Goal: Information Seeking & Learning: Find contact information

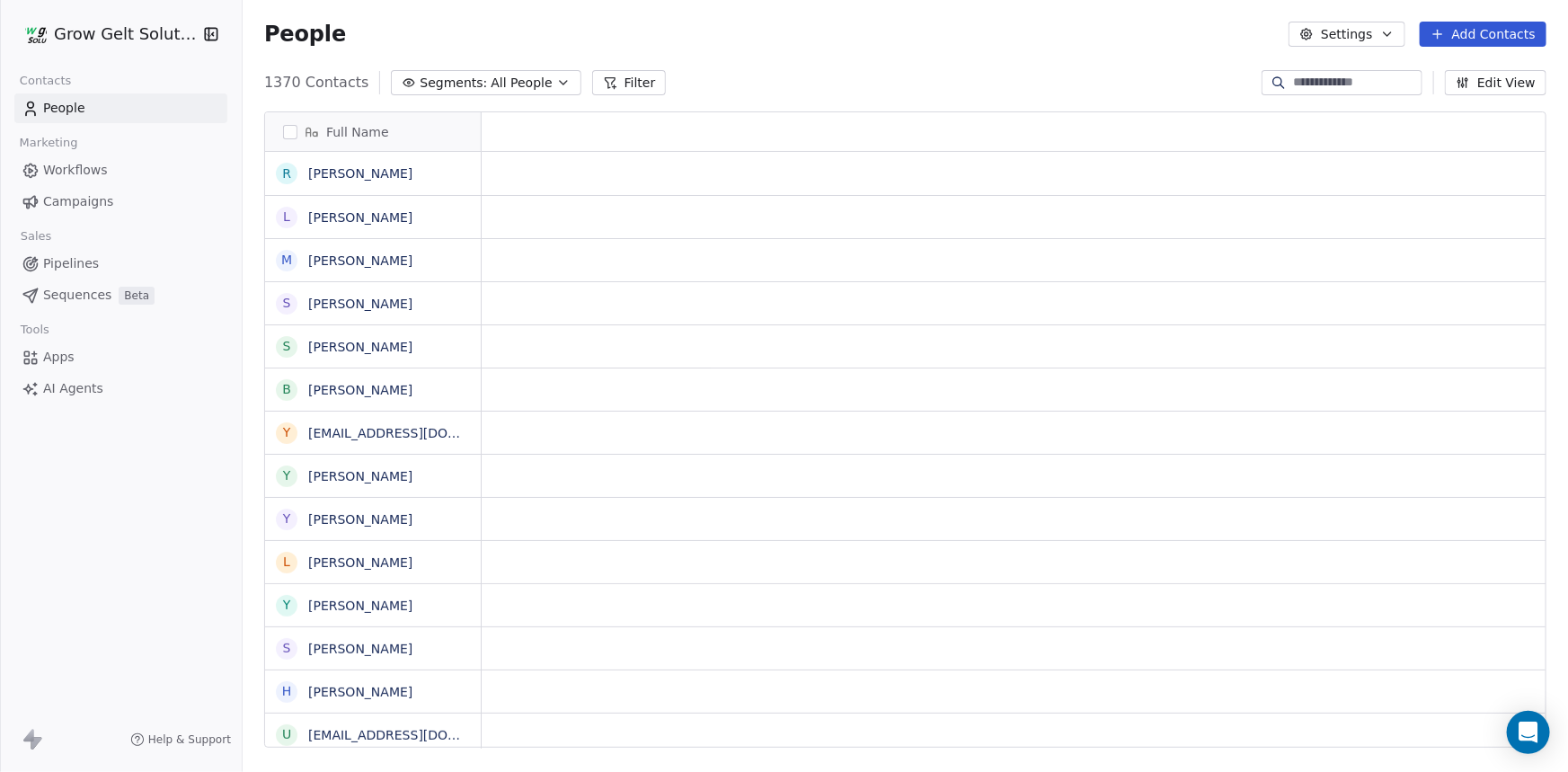
scroll to position [666, 1313]
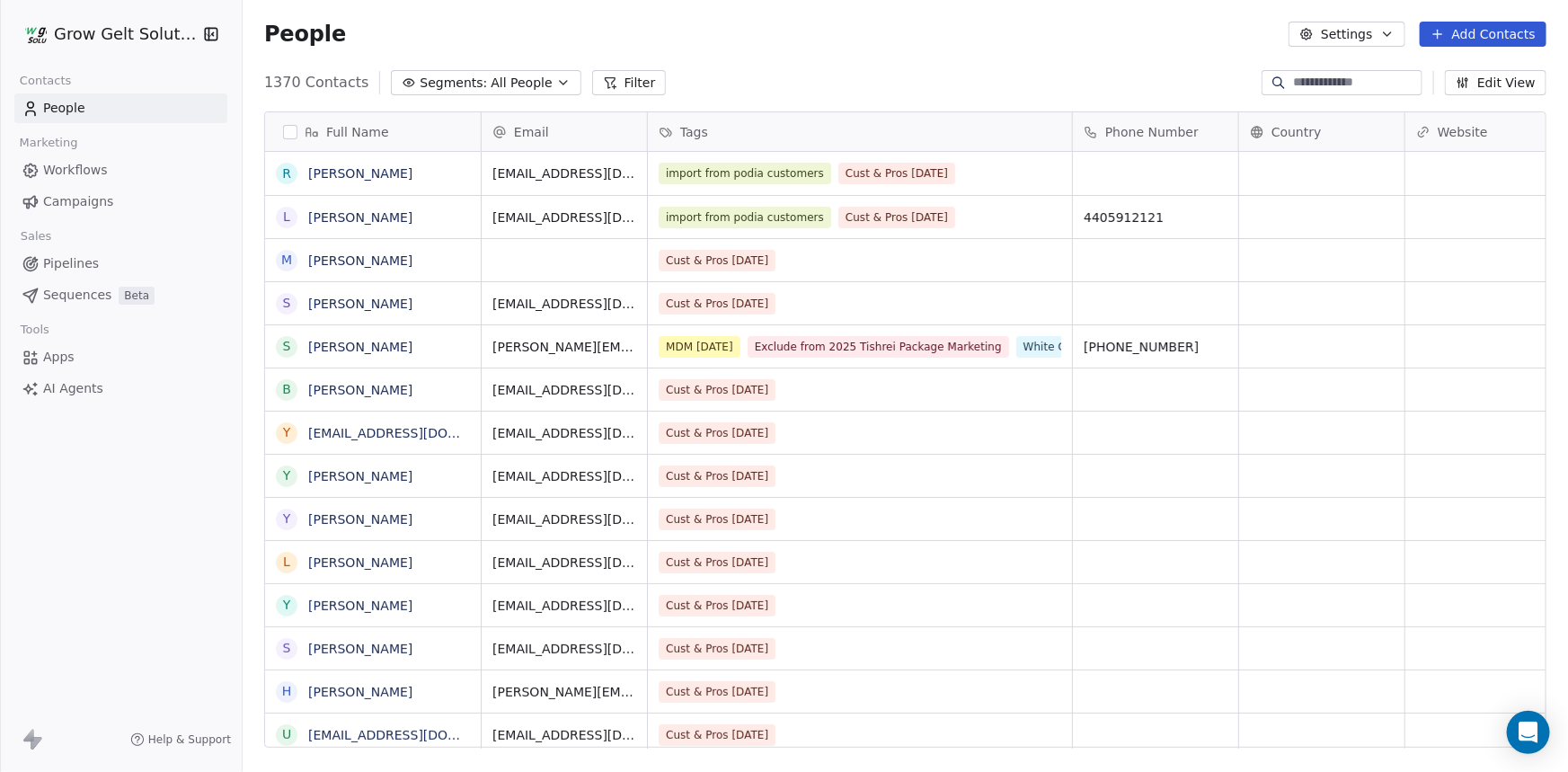
click at [40, 191] on link "Campaigns" at bounding box center [120, 202] width 213 height 30
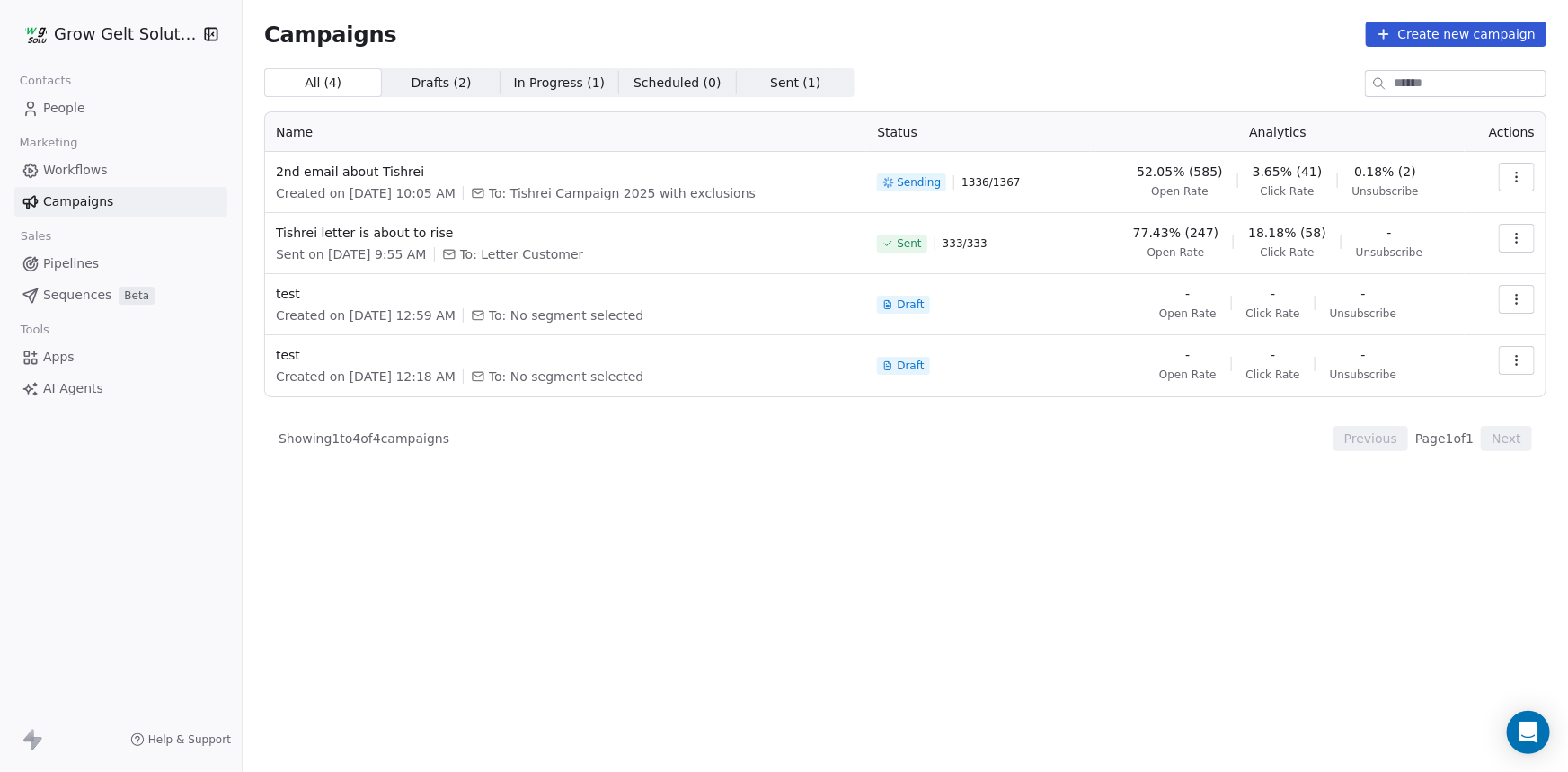
click at [1504, 171] on button "button" at bounding box center [1517, 177] width 36 height 29
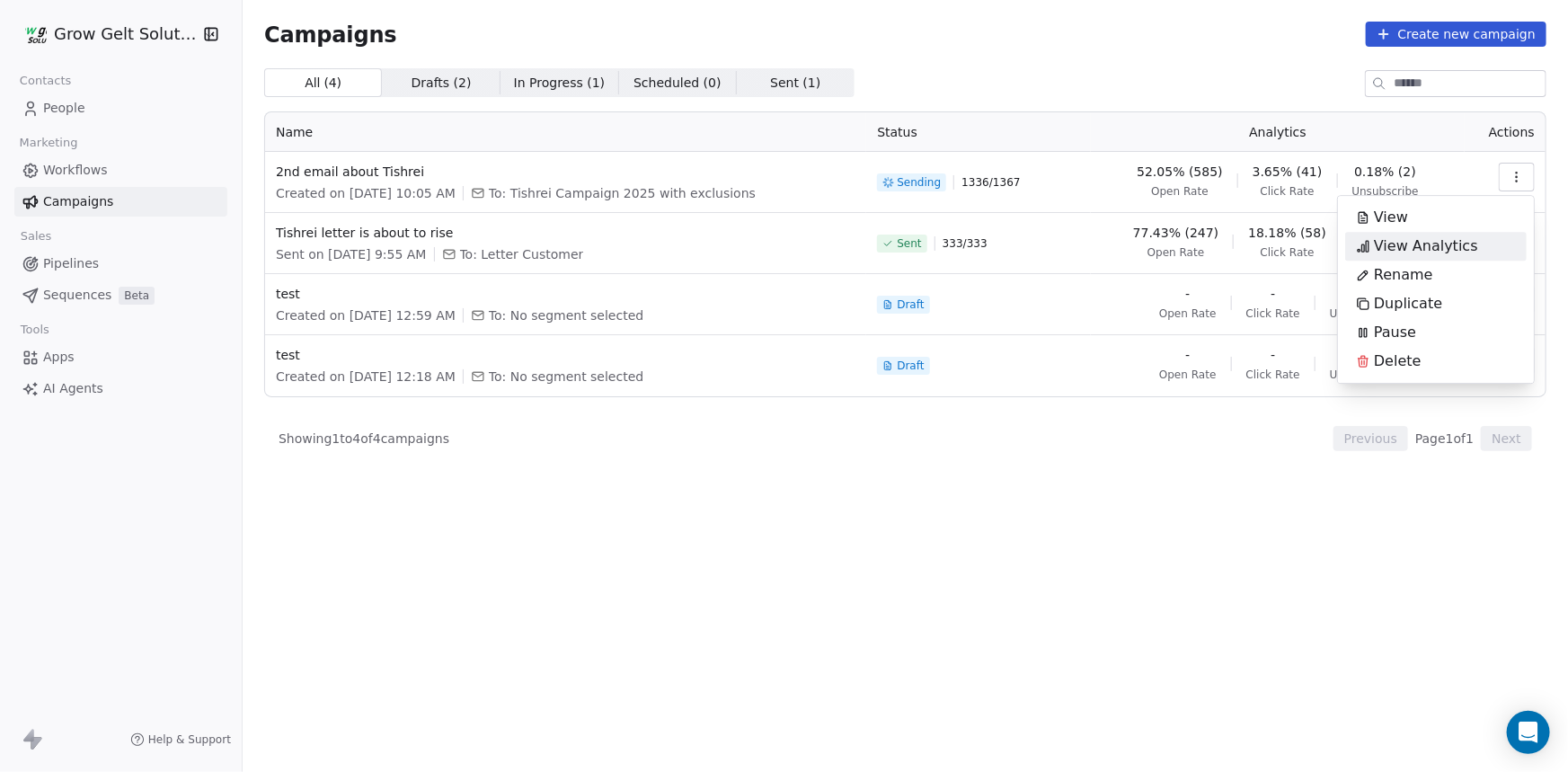
click at [1439, 236] on span "View Analytics" at bounding box center [1427, 246] width 104 height 21
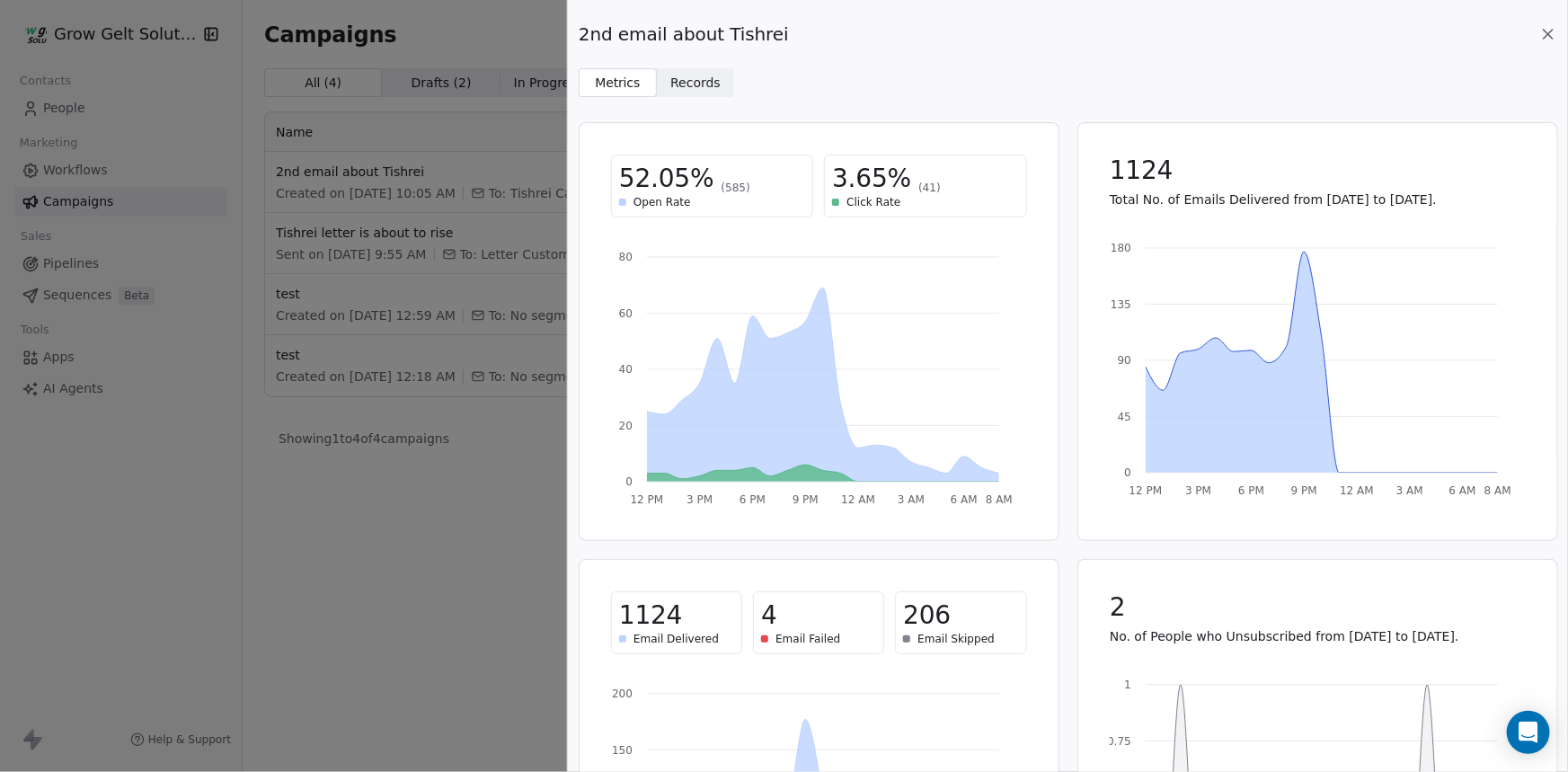
scroll to position [216, 0]
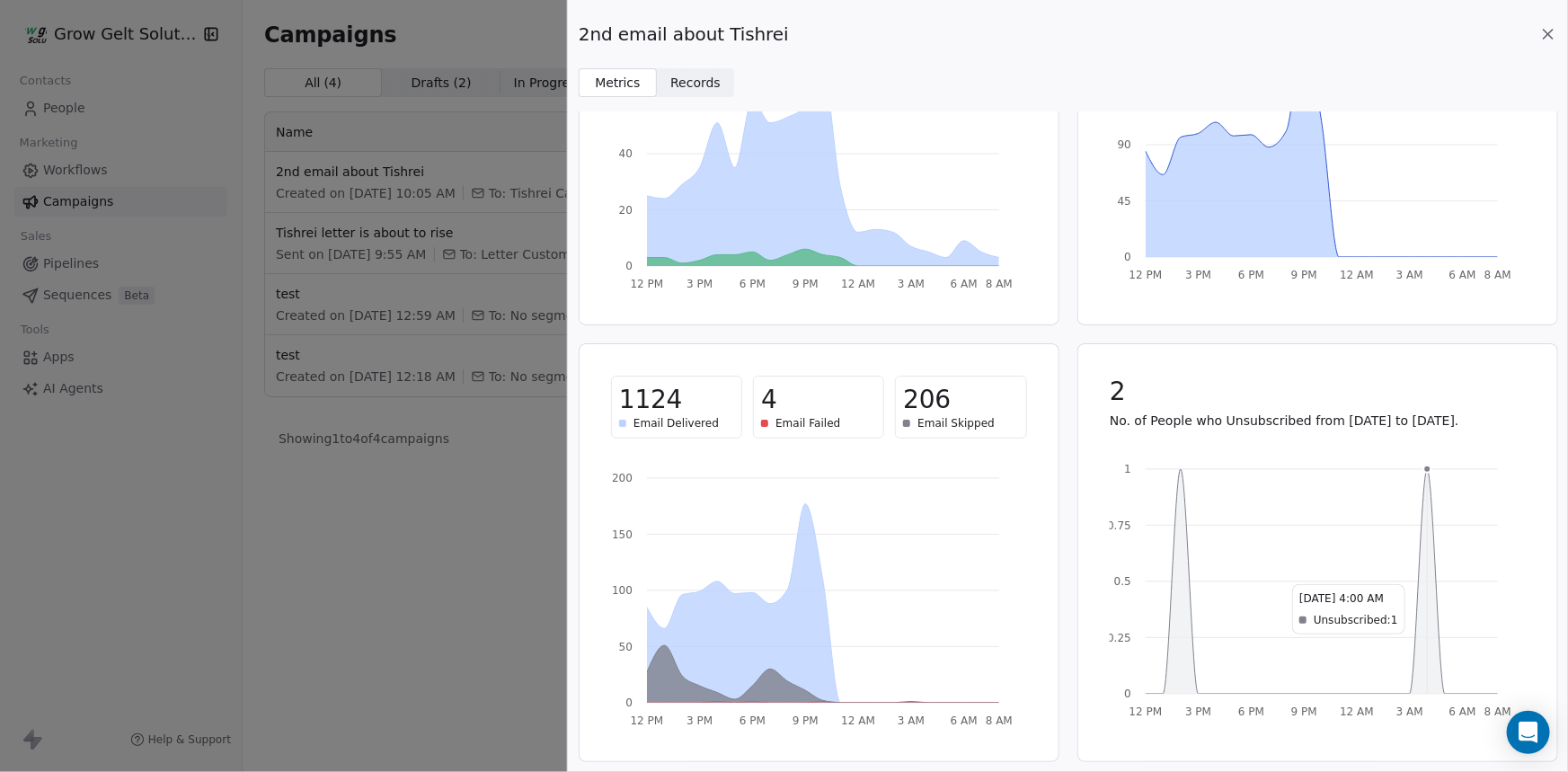
click at [1426, 575] on icon at bounding box center [1322, 581] width 352 height 225
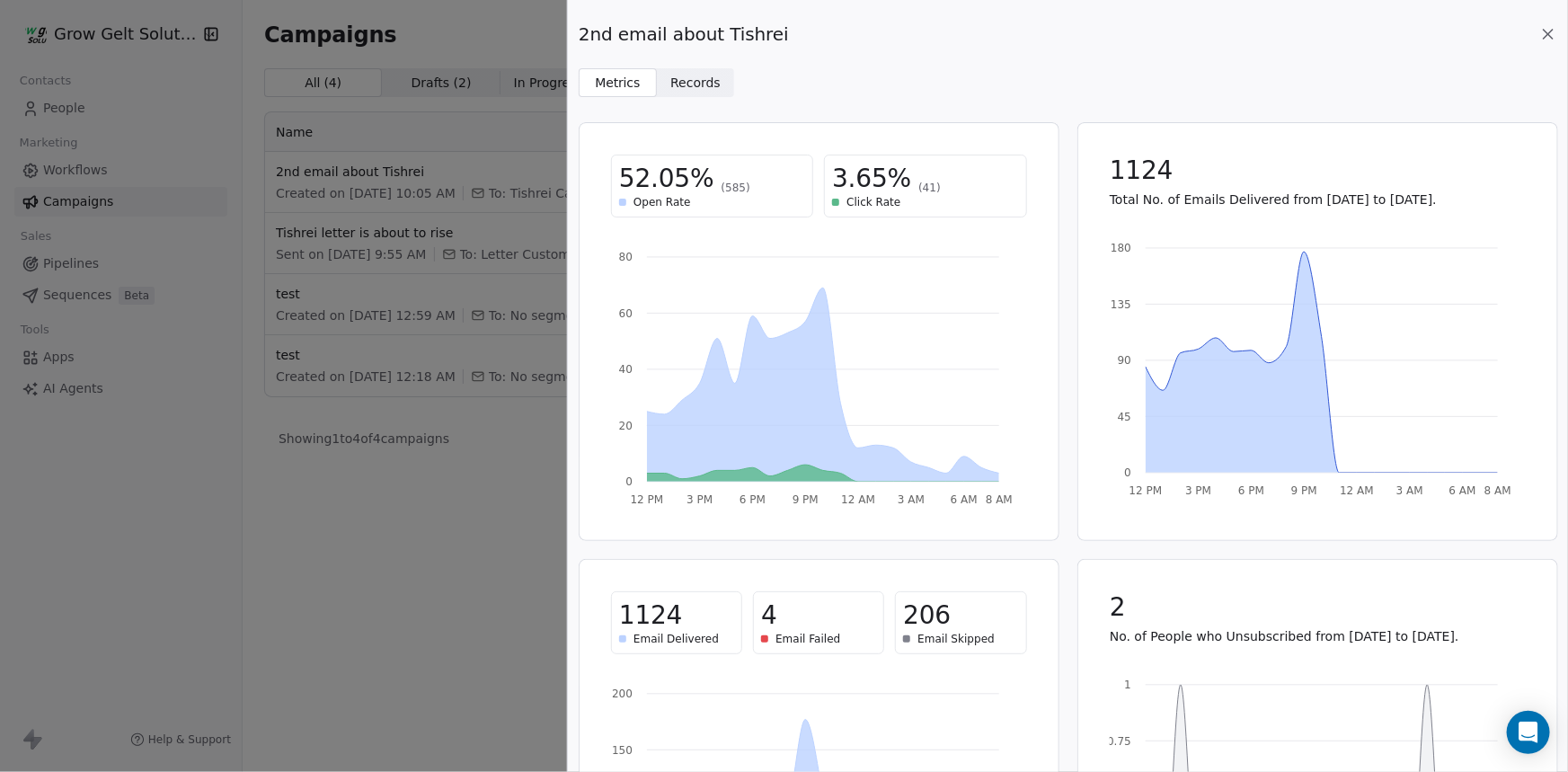
click at [1552, 36] on icon at bounding box center [1548, 33] width 18 height 18
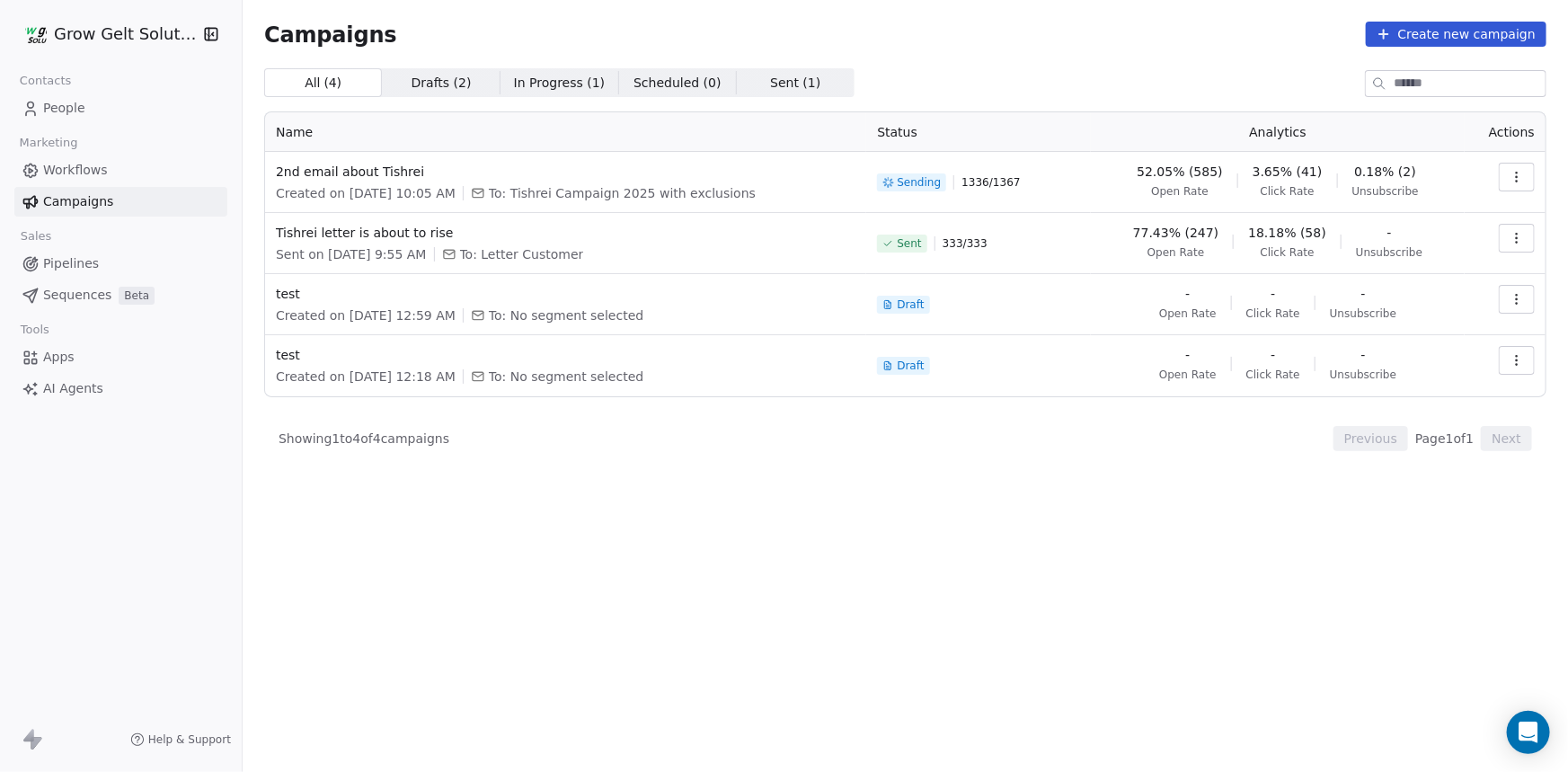
click at [60, 113] on span "People" at bounding box center [63, 108] width 42 height 19
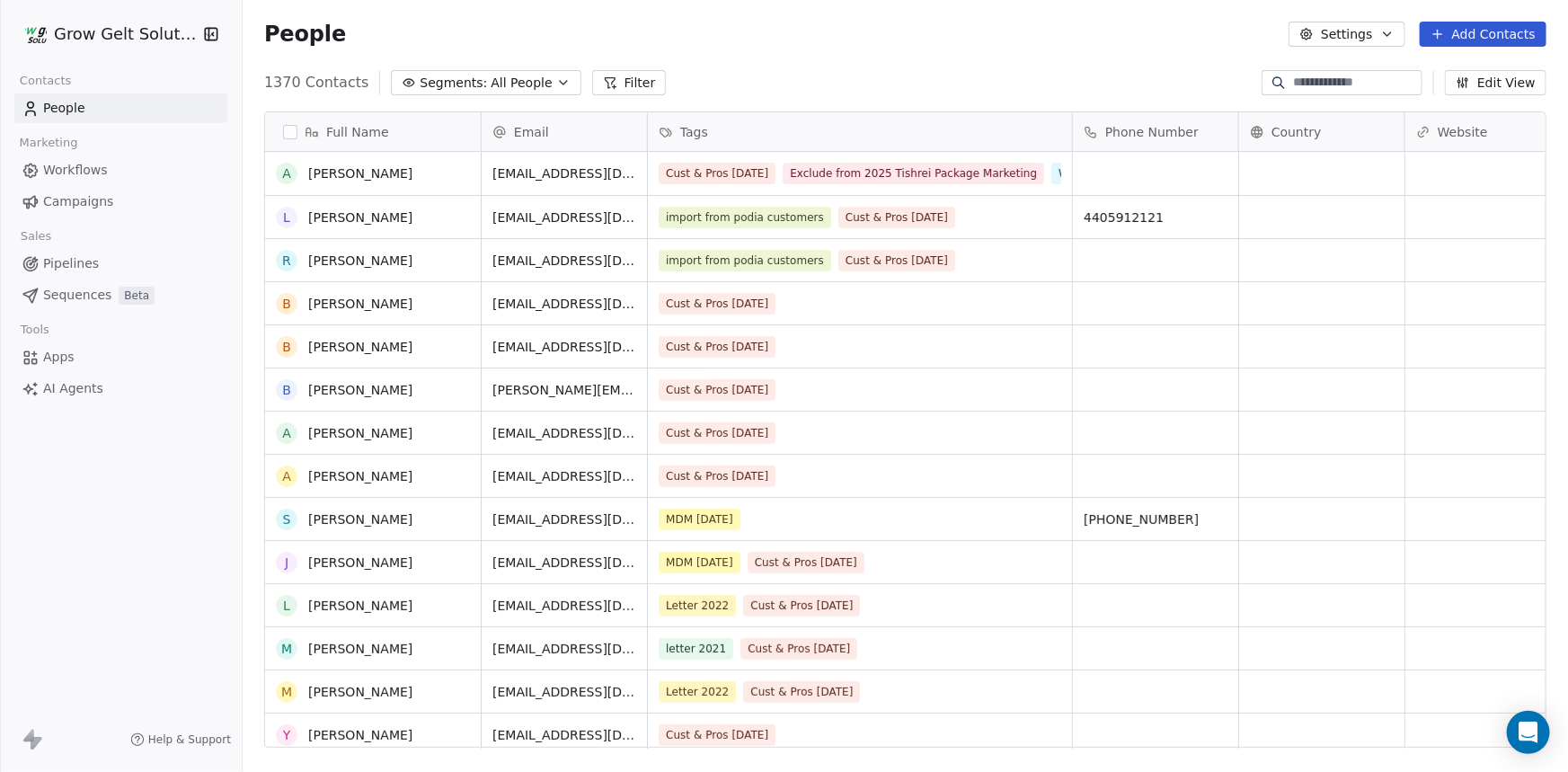
scroll to position [60, 0]
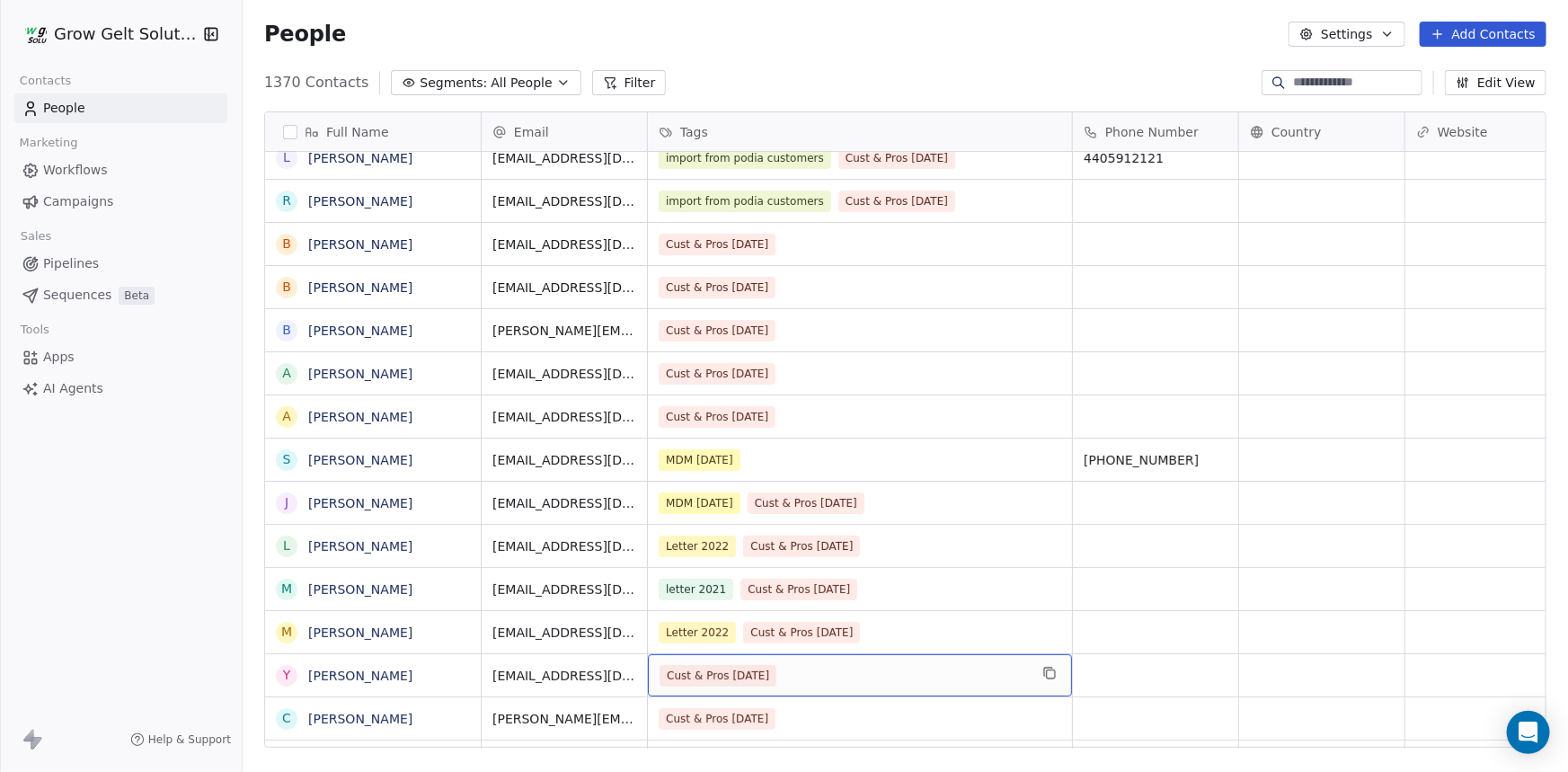
drag, startPoint x: 810, startPoint y: 735, endPoint x: 982, endPoint y: 735, distance: 172.0
click at [962, 760] on div "Full Name A [PERSON_NAME] L [PERSON_NAME] R Rabbi [PERSON_NAME] B [PERSON_NAME]…" at bounding box center [905, 436] width 1325 height 680
click at [956, 752] on div "Full Name A [PERSON_NAME] L [PERSON_NAME] R Rabbi [PERSON_NAME] B [PERSON_NAME]…" at bounding box center [905, 436] width 1325 height 680
click at [954, 749] on div "Full Name A [PERSON_NAME] L [PERSON_NAME] R Rabbi [PERSON_NAME] B [PERSON_NAME]…" at bounding box center [905, 436] width 1325 height 680
click at [954, 748] on div "Email Tags Phone Number Country Website Job Title Status Contact Source [EMAIL_…" at bounding box center [1014, 431] width 1064 height 636
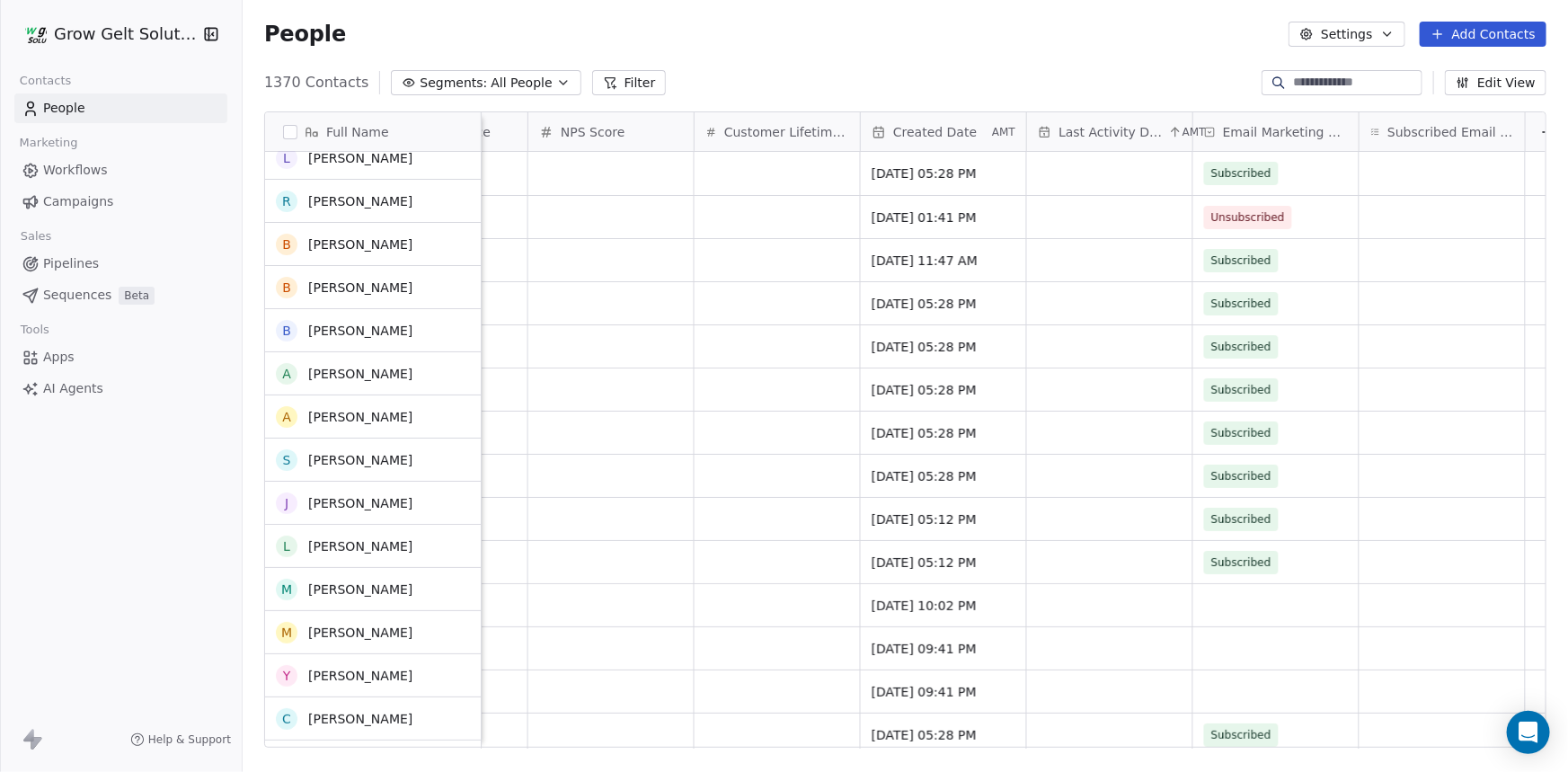
scroll to position [0, 0]
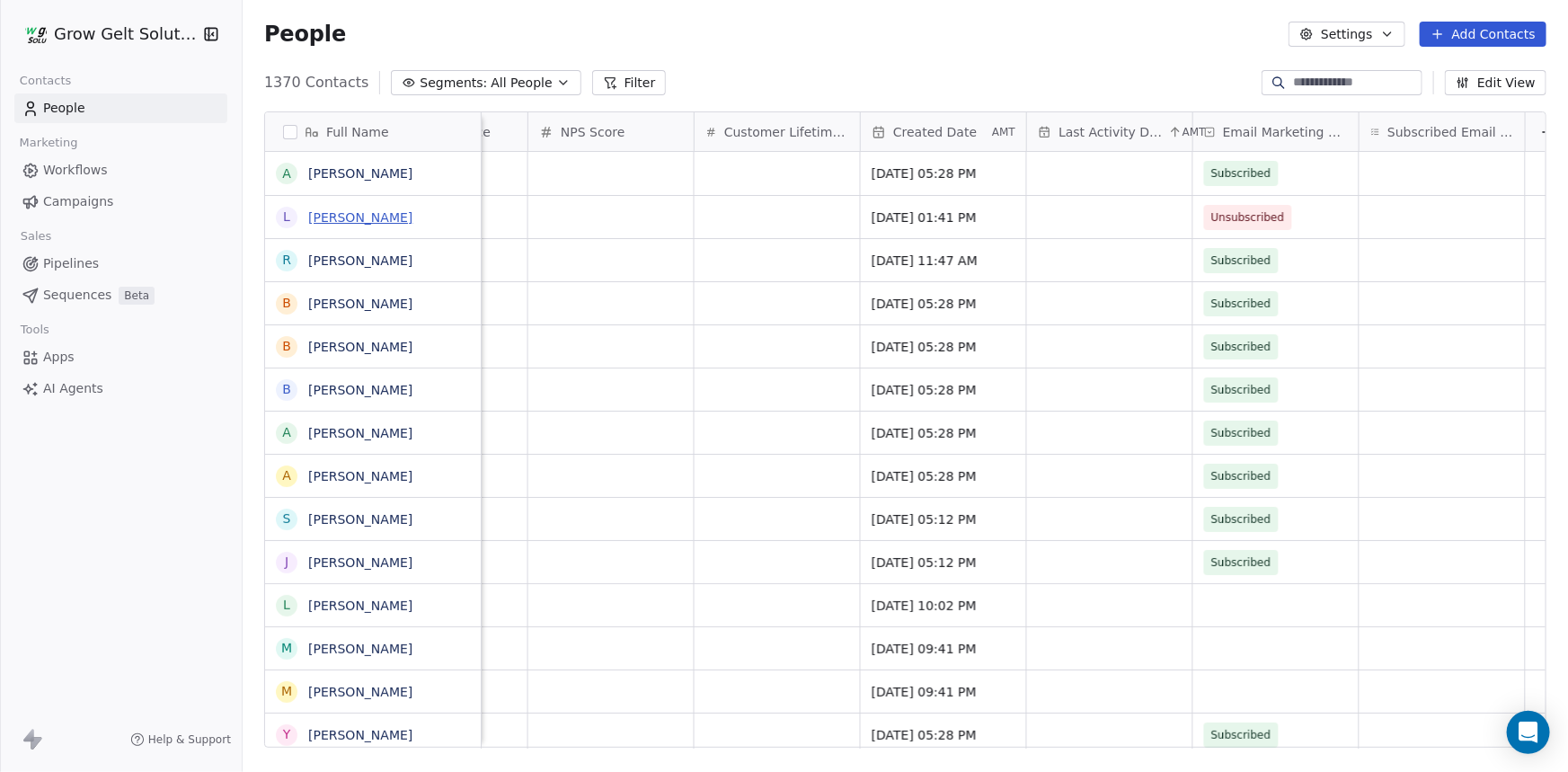
click at [351, 223] on link "[PERSON_NAME]" at bounding box center [360, 217] width 104 height 14
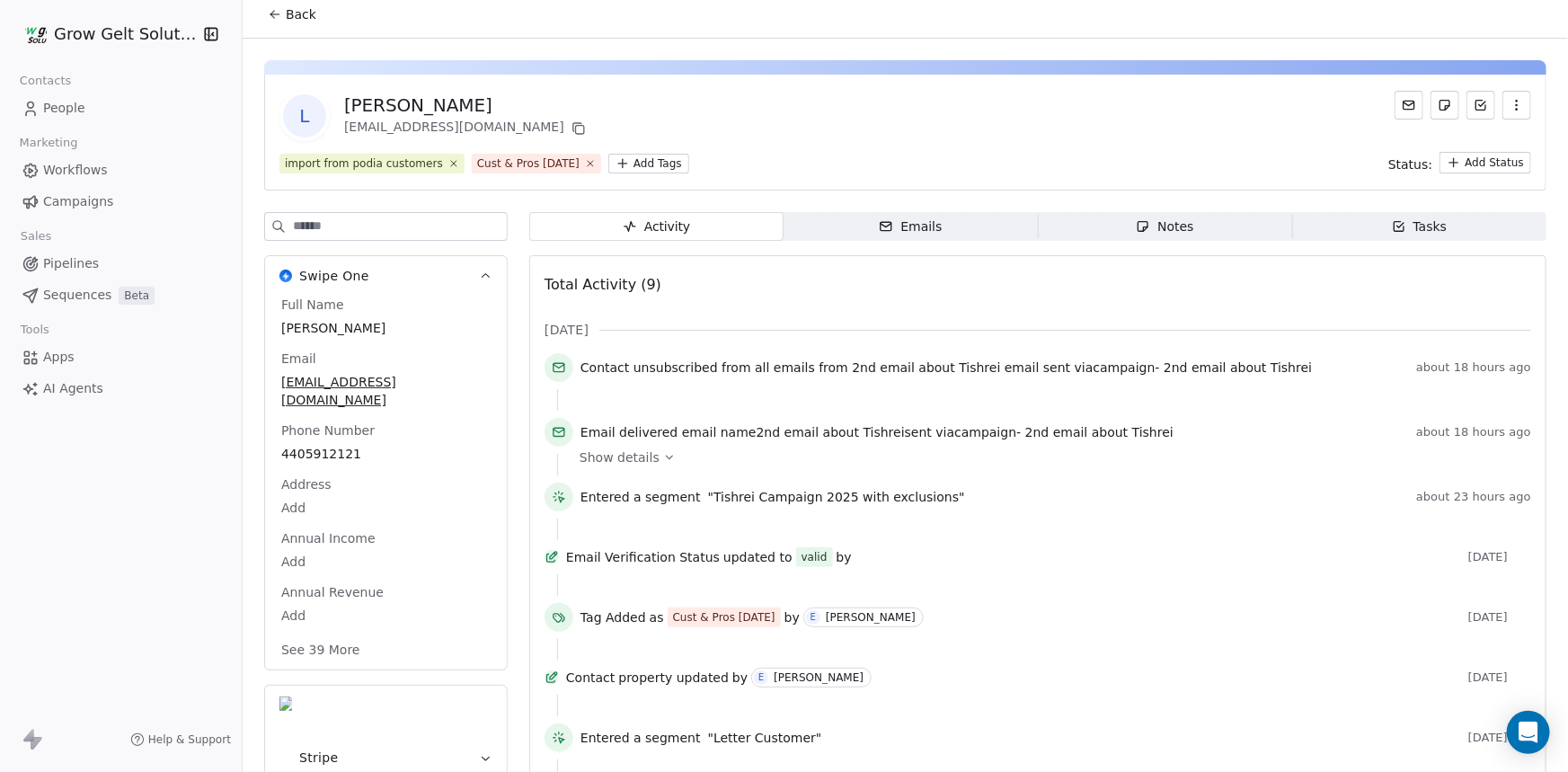
drag, startPoint x: 753, startPoint y: 332, endPoint x: 912, endPoint y: 363, distance: 162.0
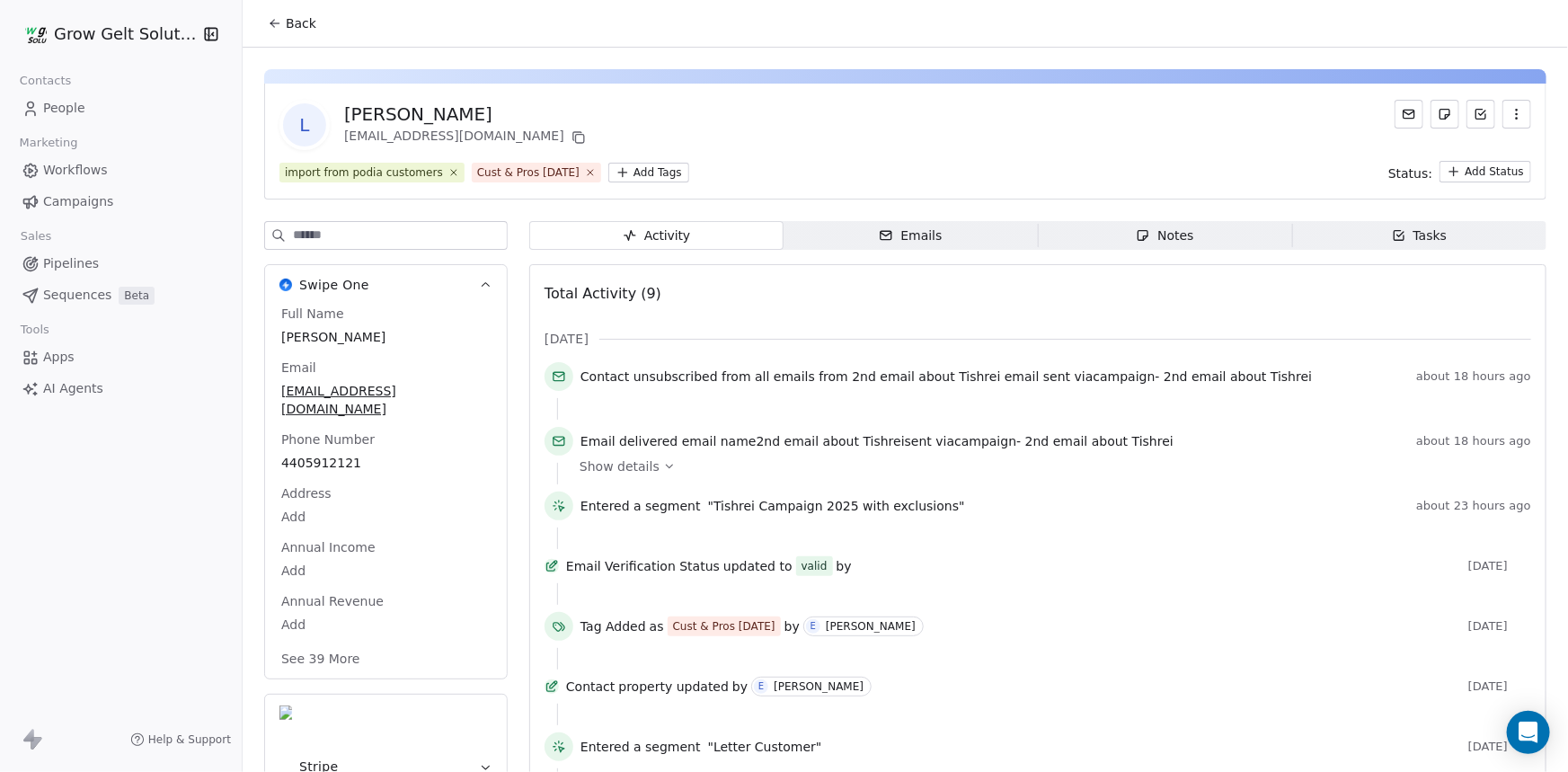
click at [360, 390] on span "[EMAIL_ADDRESS][DOMAIN_NAME]" at bounding box center [385, 400] width 209 height 36
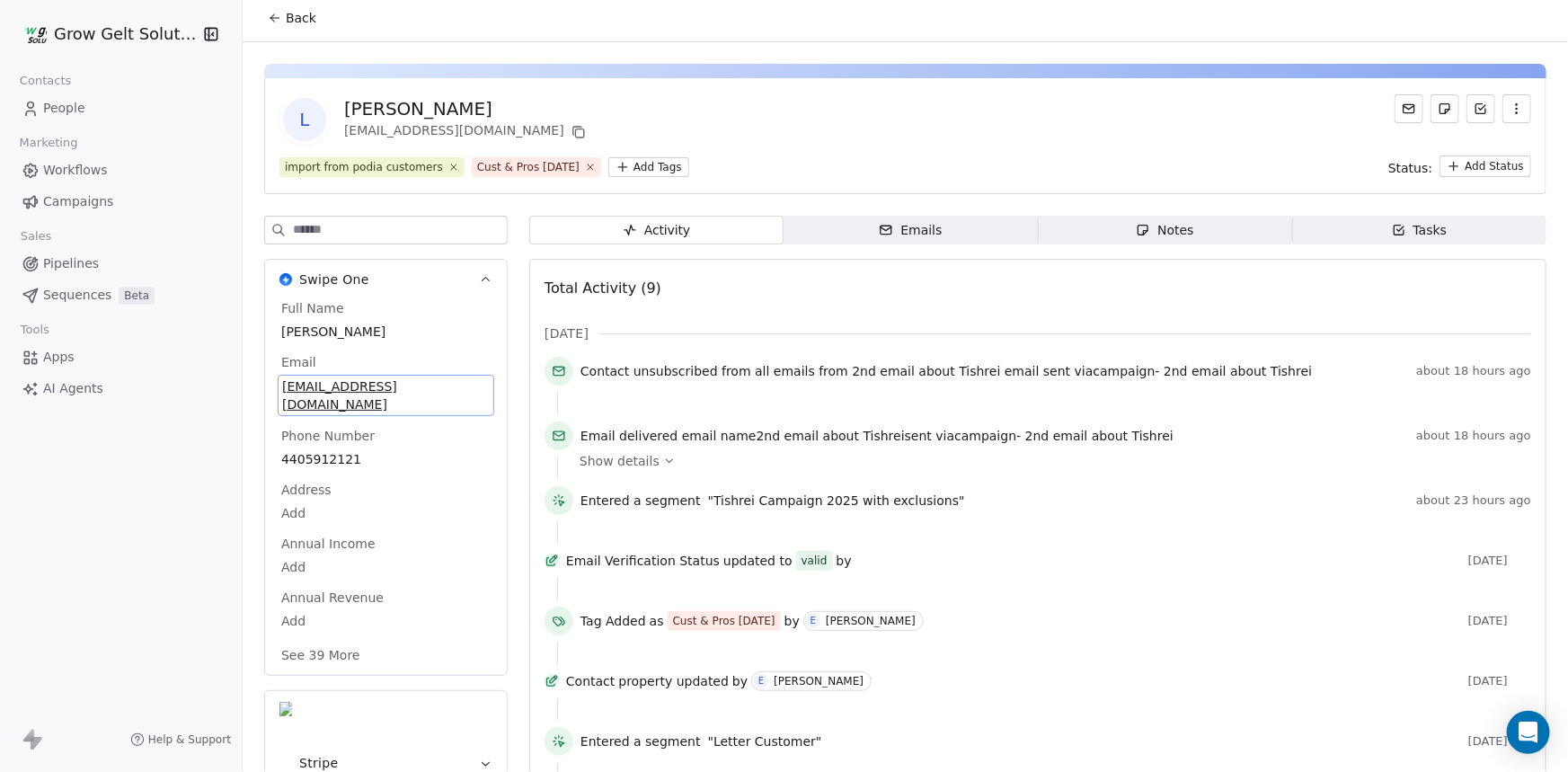
click at [360, 390] on span "[EMAIL_ADDRESS][DOMAIN_NAME]" at bounding box center [385, 395] width 207 height 36
click at [366, 384] on span "[EMAIL_ADDRESS][DOMAIN_NAME]" at bounding box center [385, 395] width 207 height 36
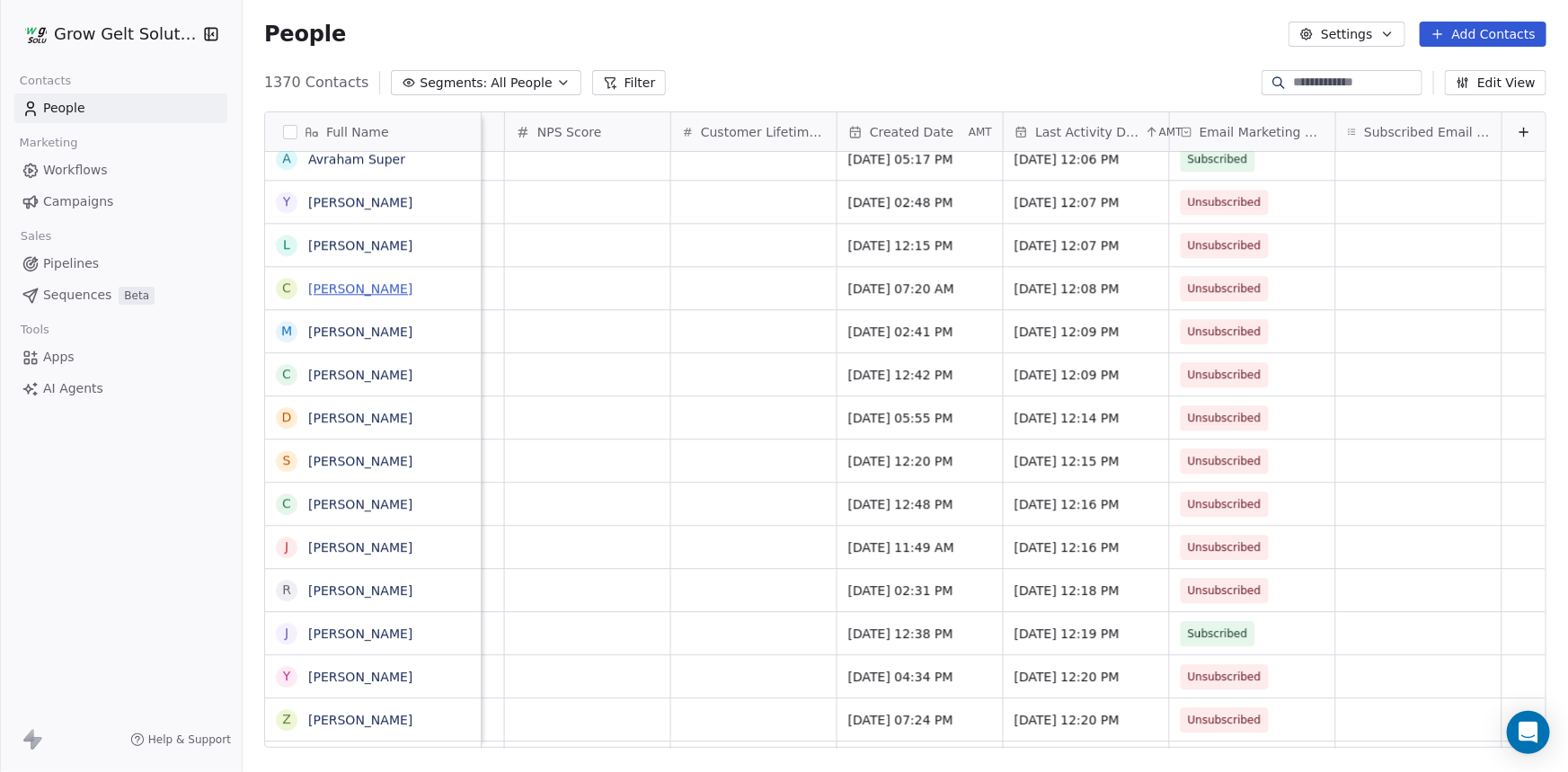
click at [379, 287] on link "[PERSON_NAME]" at bounding box center [360, 287] width 104 height 14
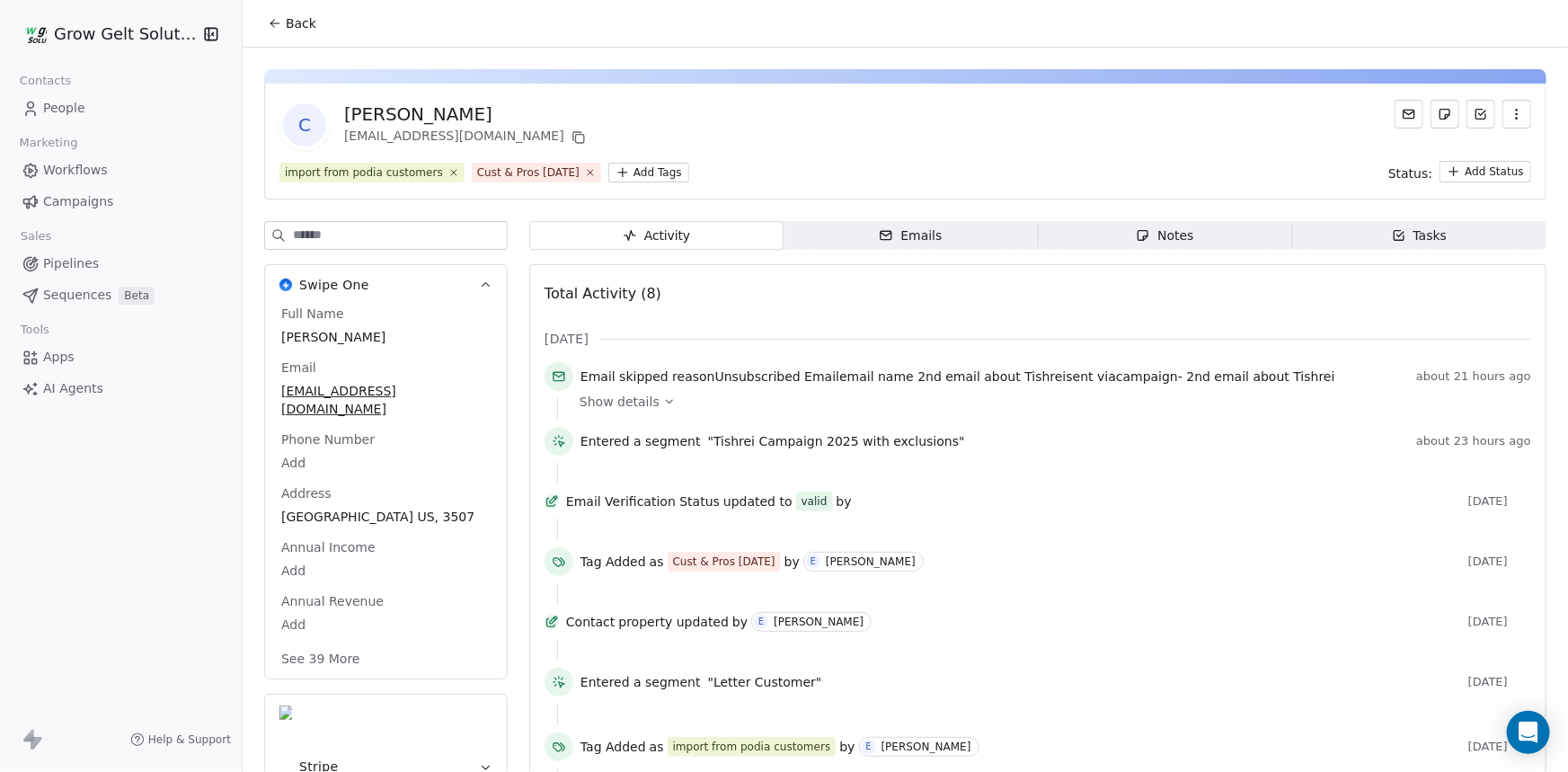
click at [650, 393] on span "Show details" at bounding box center [619, 401] width 80 height 18
